Goal: Task Accomplishment & Management: Manage account settings

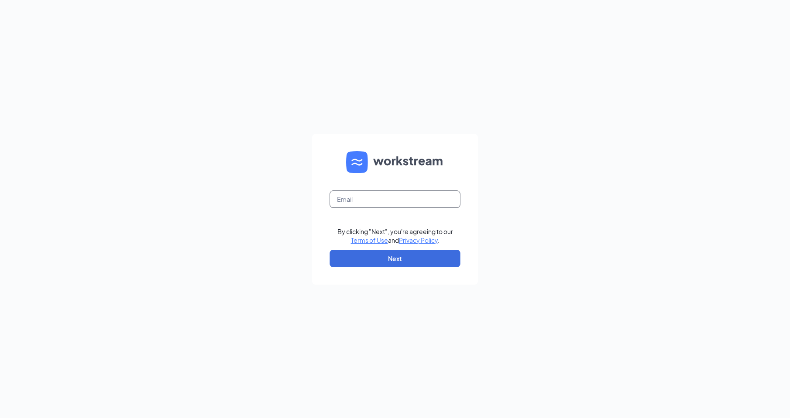
click at [357, 205] on input "text" at bounding box center [395, 199] width 131 height 17
type input "1350@internal-email.com"
click at [389, 258] on button "Next" at bounding box center [395, 258] width 131 height 17
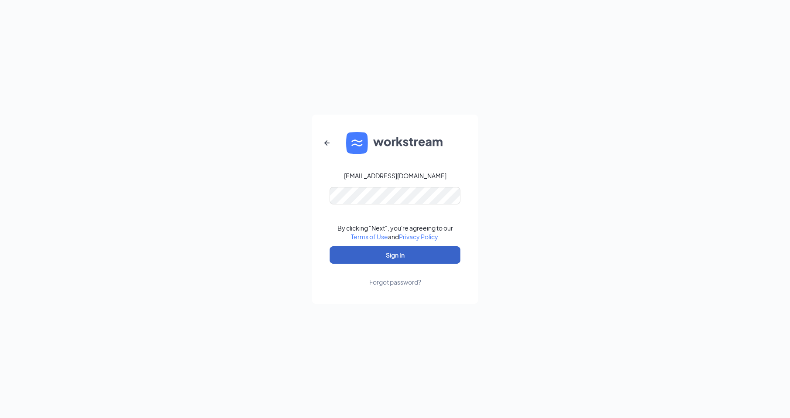
click at [398, 249] on button "Sign In" at bounding box center [395, 254] width 131 height 17
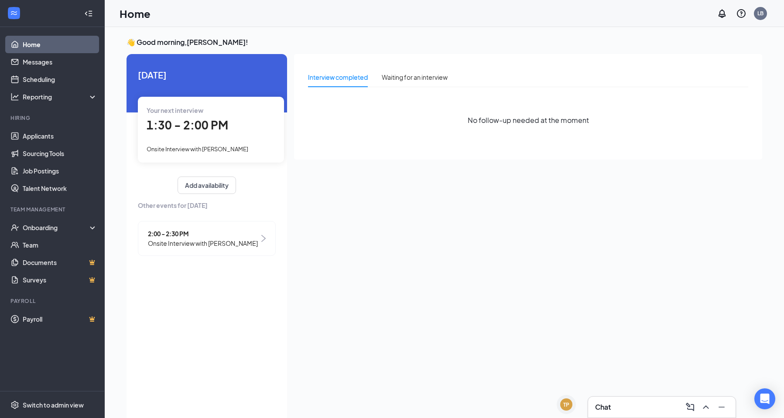
click at [341, 79] on div "Interview completed" at bounding box center [338, 77] width 60 height 10
click at [53, 136] on link "Applicants" at bounding box center [60, 135] width 75 height 17
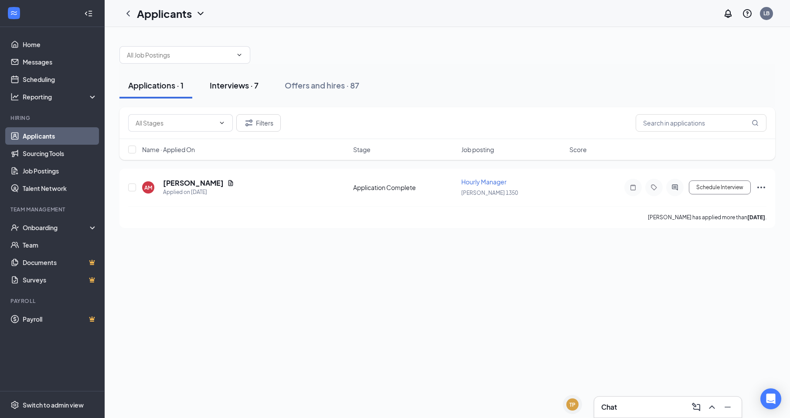
click at [218, 84] on div "Interviews · 7" at bounding box center [234, 85] width 49 height 11
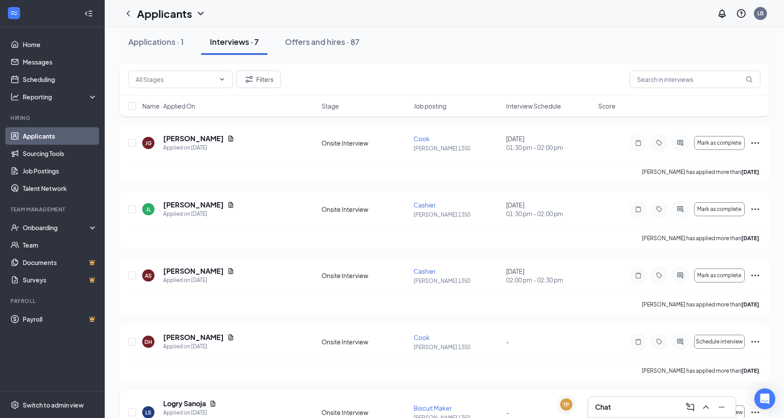
scroll to position [7, 0]
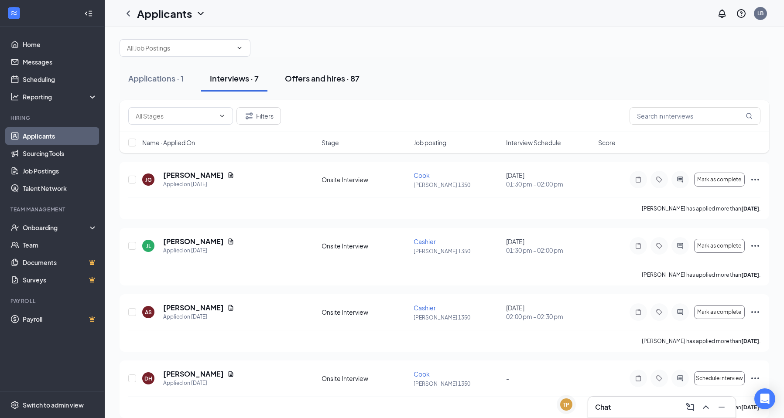
click at [308, 79] on div "Offers and hires · 87" at bounding box center [322, 78] width 75 height 11
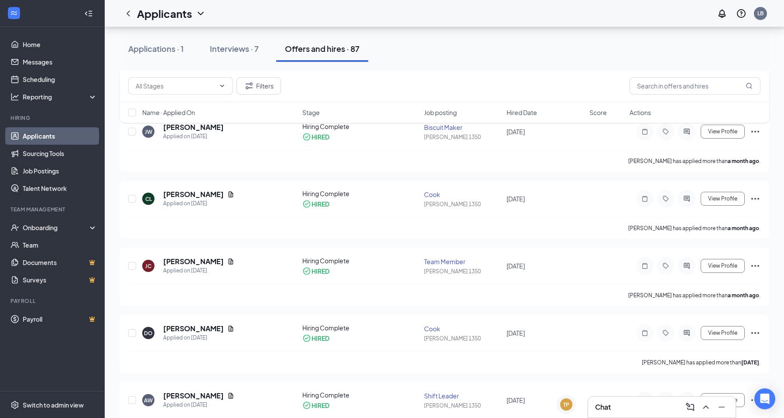
scroll to position [305, 0]
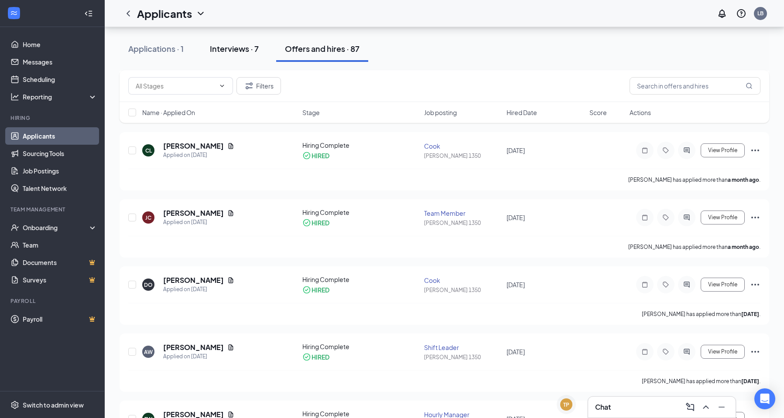
click at [235, 49] on div "Interviews · 7" at bounding box center [234, 48] width 49 height 11
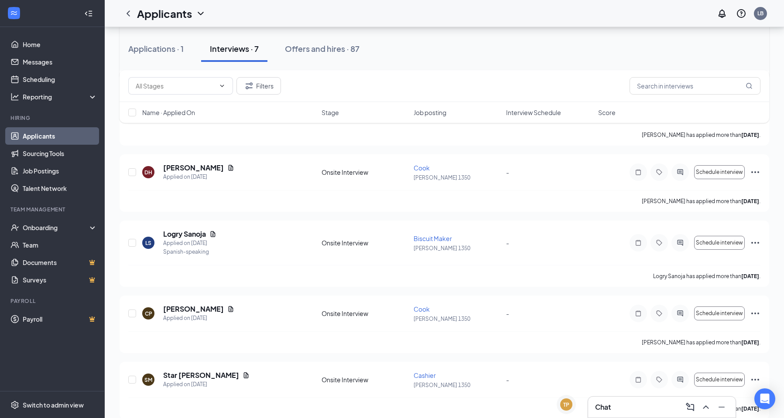
scroll to position [225, 0]
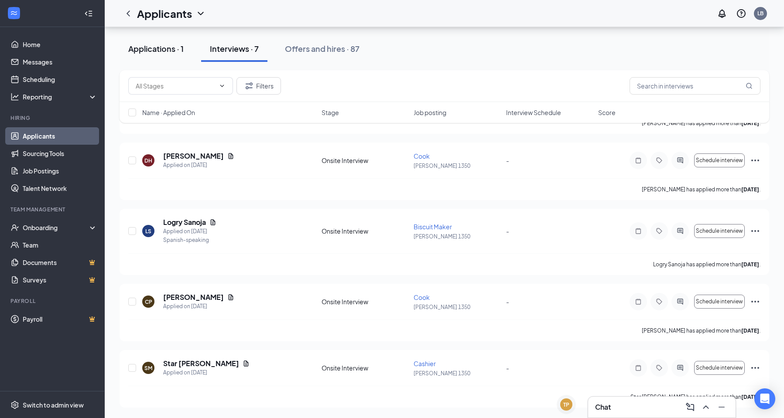
click at [162, 48] on div "Applications · 1" at bounding box center [155, 48] width 55 height 11
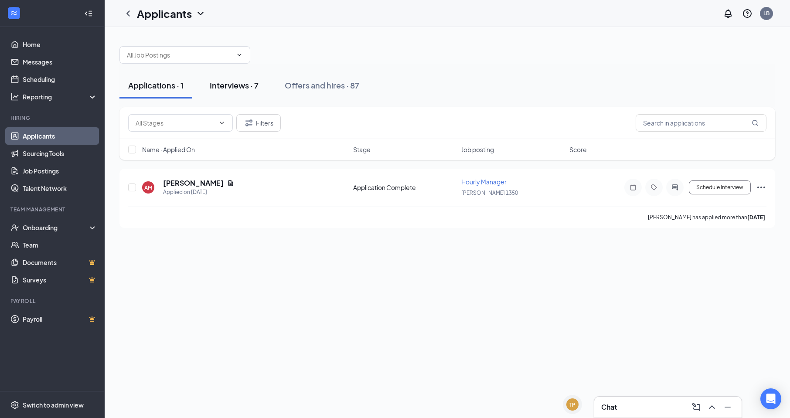
click at [233, 90] on div "Interviews · 7" at bounding box center [234, 85] width 49 height 11
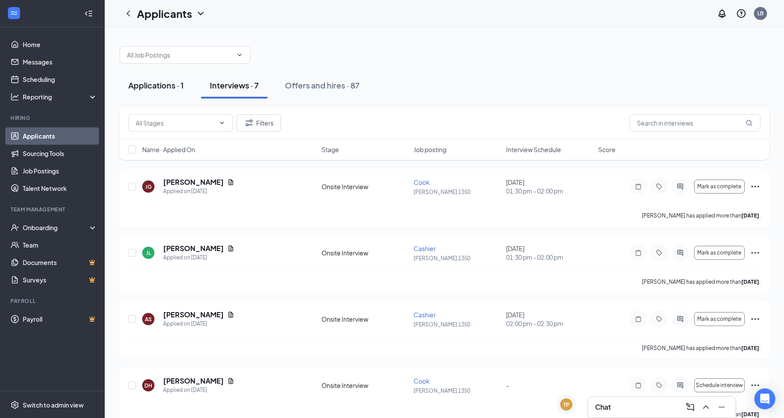
click at [153, 87] on div "Applications · 1" at bounding box center [155, 85] width 55 height 11
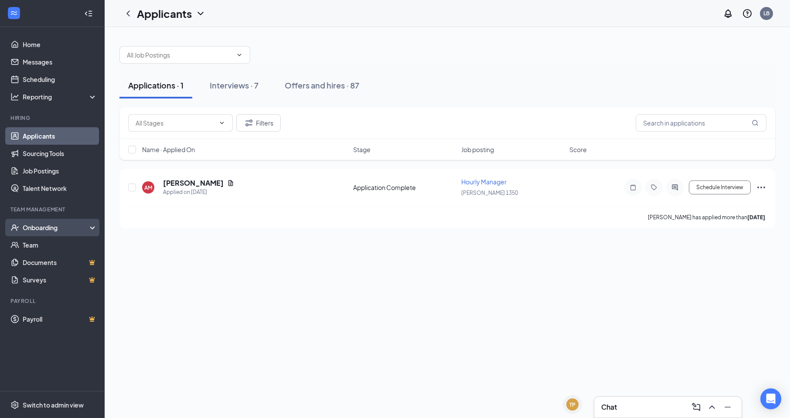
click at [45, 229] on div "Onboarding" at bounding box center [56, 227] width 67 height 9
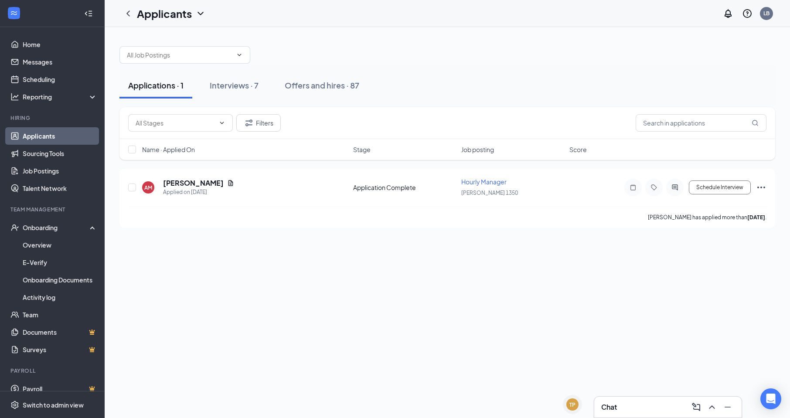
click at [44, 139] on link "Applicants" at bounding box center [60, 135] width 75 height 17
click at [32, 43] on link "Home" at bounding box center [60, 44] width 75 height 17
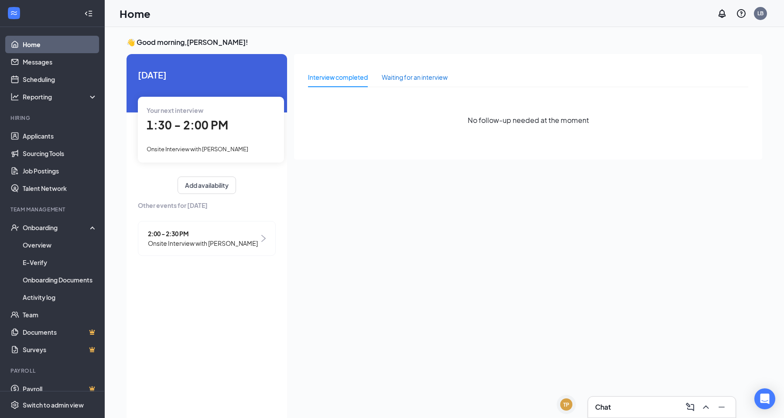
click at [416, 75] on div "Waiting for an interview" at bounding box center [415, 77] width 66 height 10
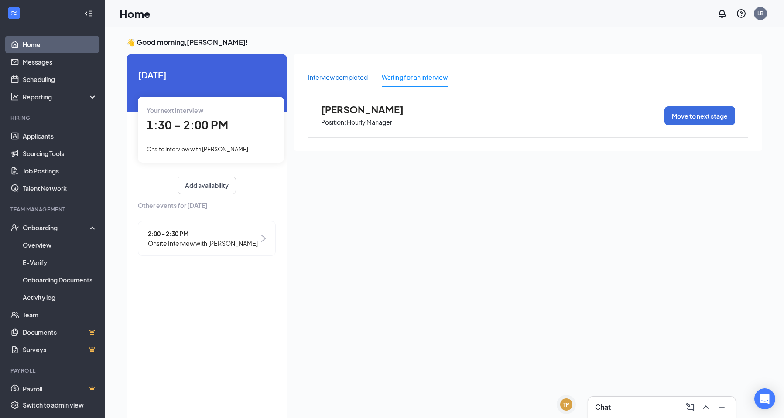
click at [362, 76] on div "Interview completed" at bounding box center [338, 77] width 60 height 10
